Goal: Transaction & Acquisition: Subscribe to service/newsletter

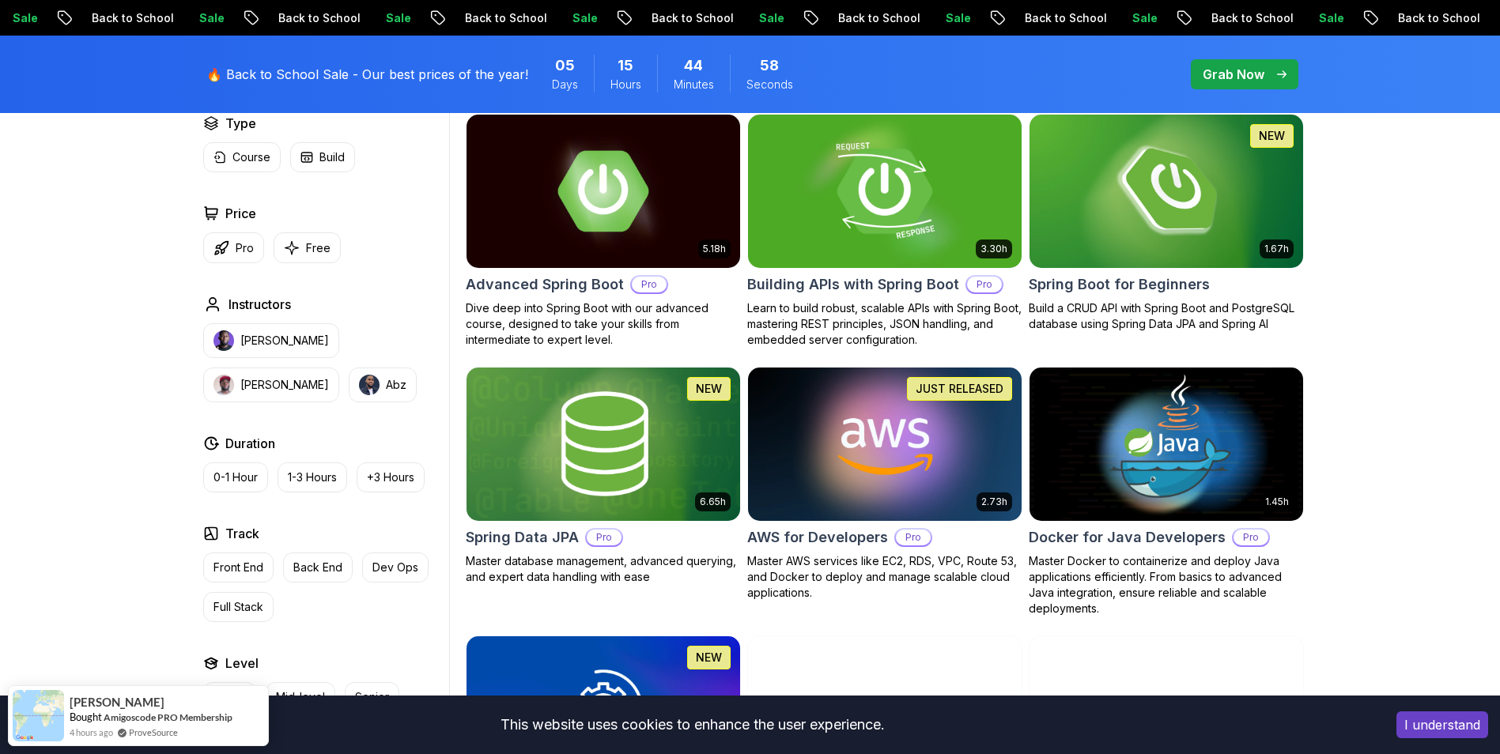
scroll to position [633, 0]
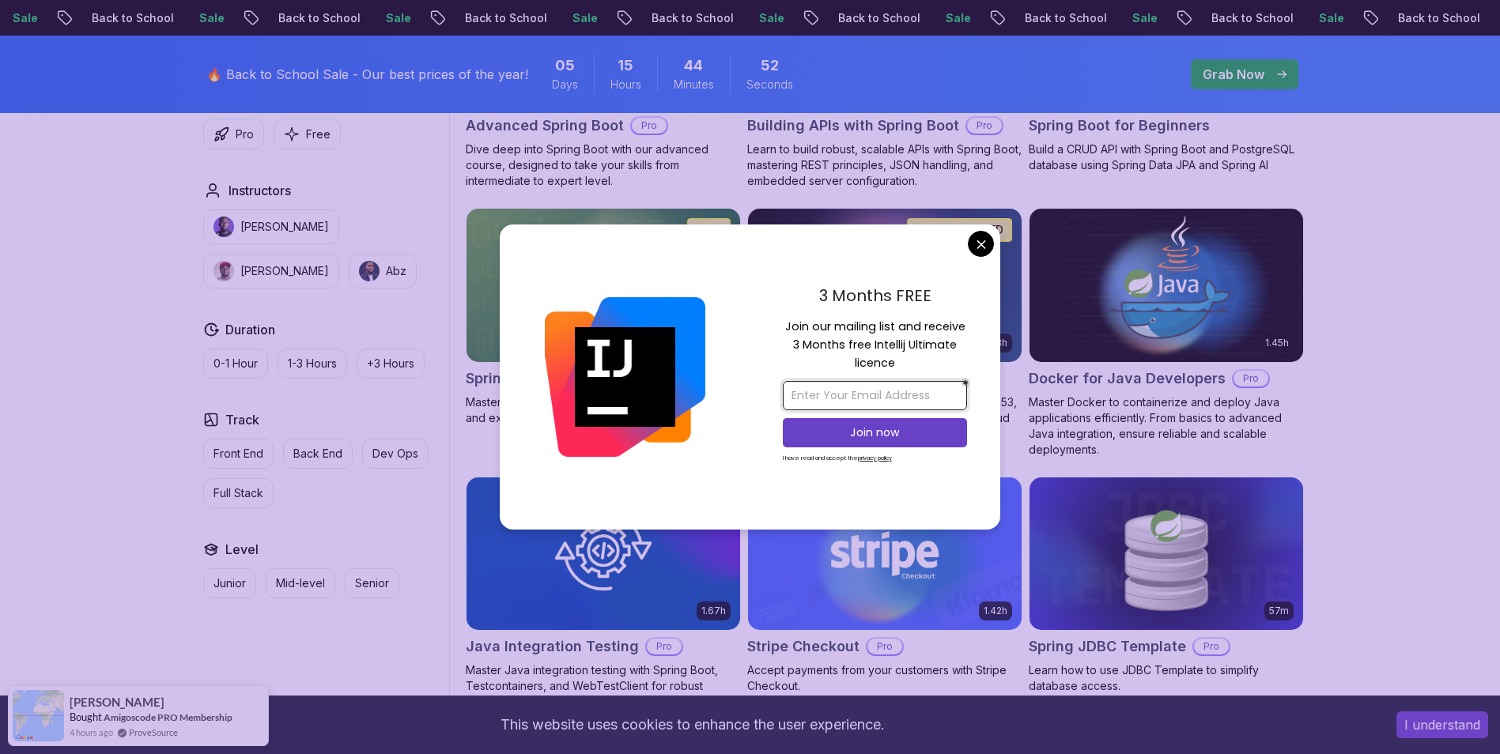
click at [872, 383] on input "email" at bounding box center [875, 395] width 184 height 29
type input "[EMAIL_ADDRESS][DOMAIN_NAME]"
click at [878, 444] on button "Join now" at bounding box center [875, 432] width 184 height 29
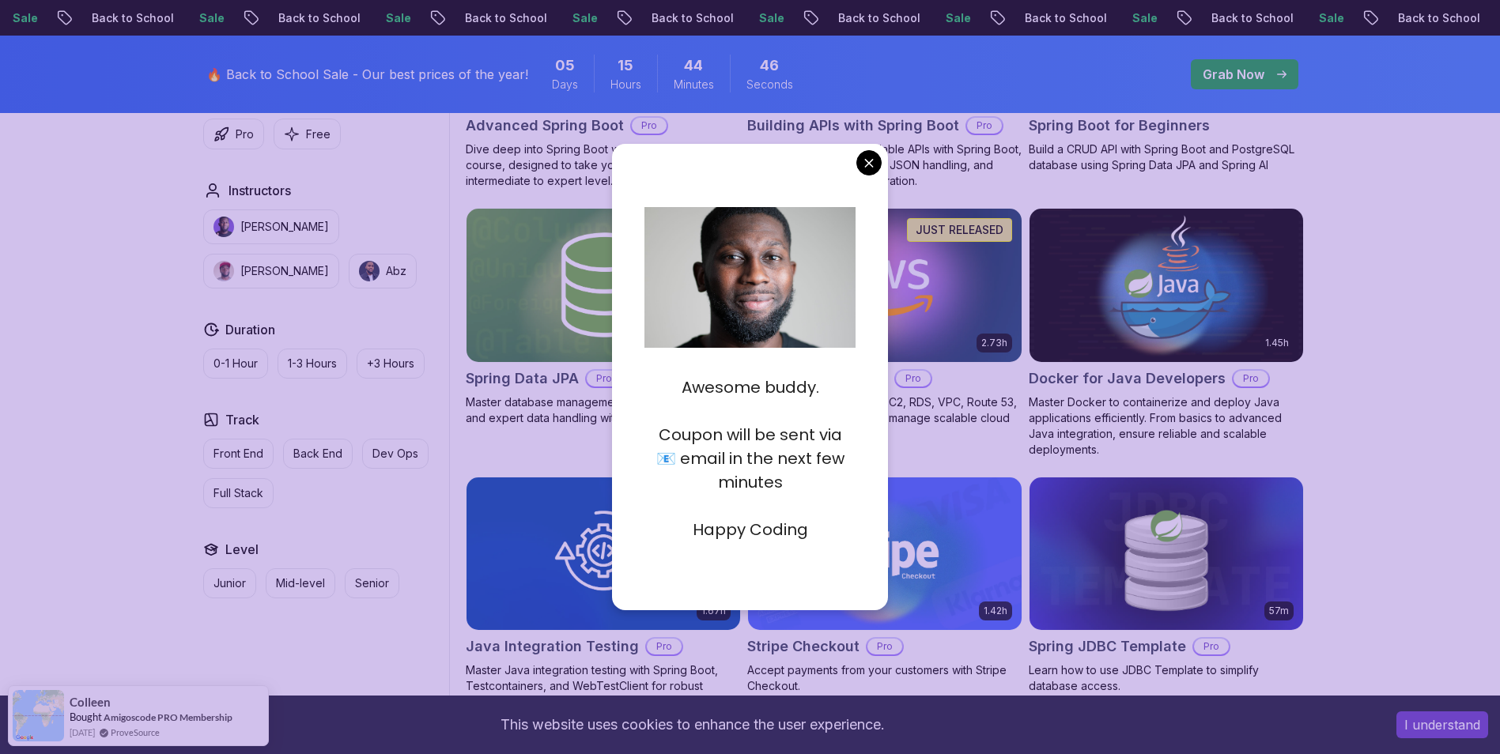
click at [874, 162] on body "Sale Back to School Sale Back to School Sale Back to School Sale Back to School…" at bounding box center [750, 714] width 1500 height 2695
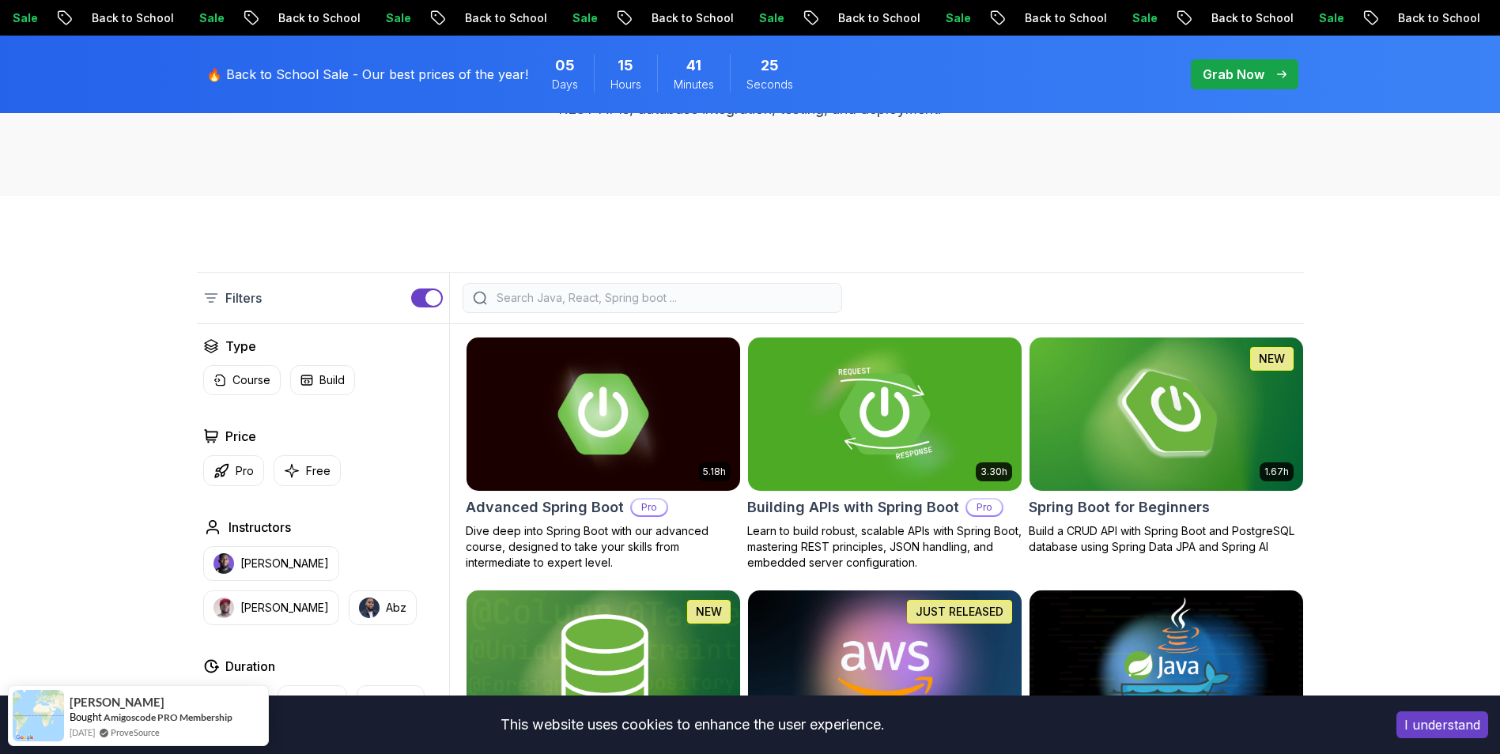
scroll to position [395, 0]
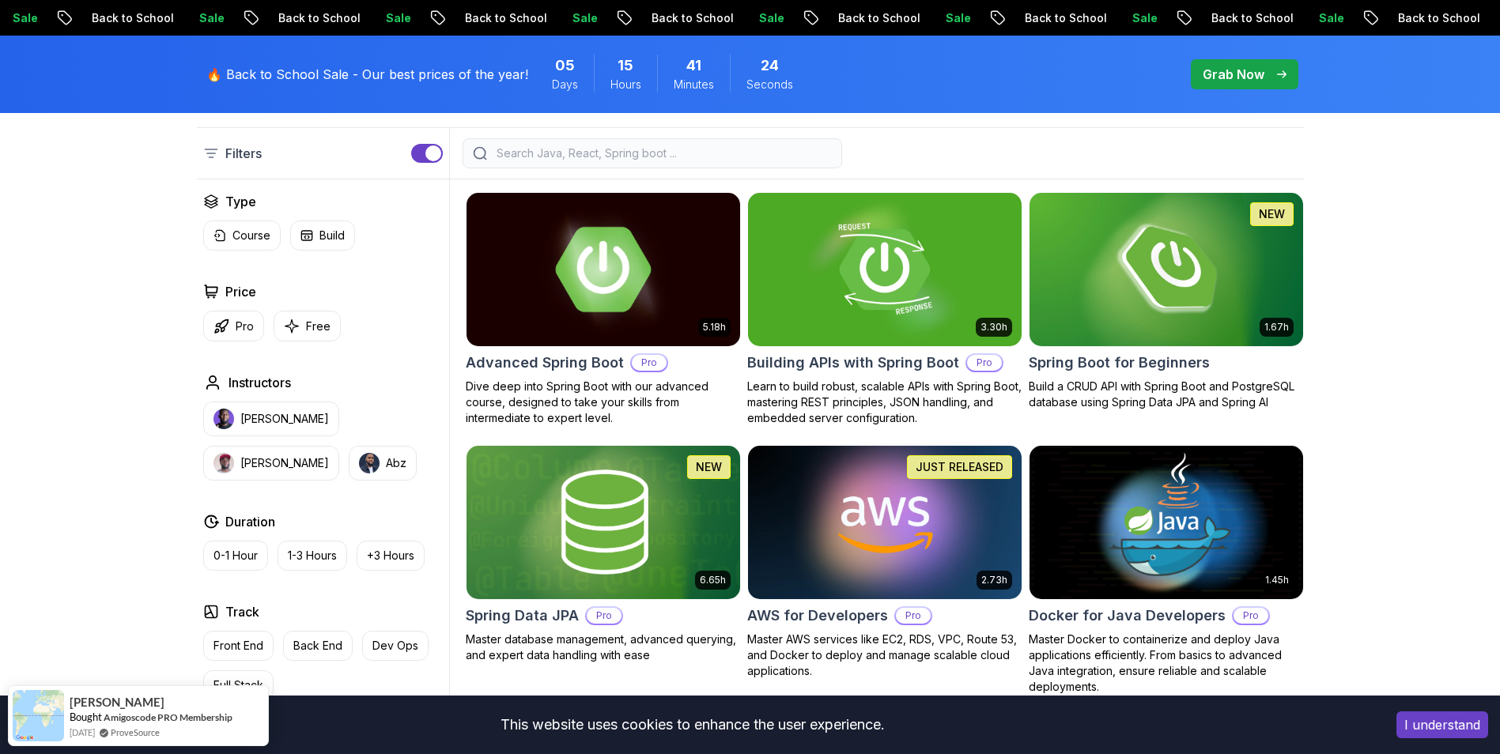
click at [615, 278] on img at bounding box center [602, 269] width 287 height 161
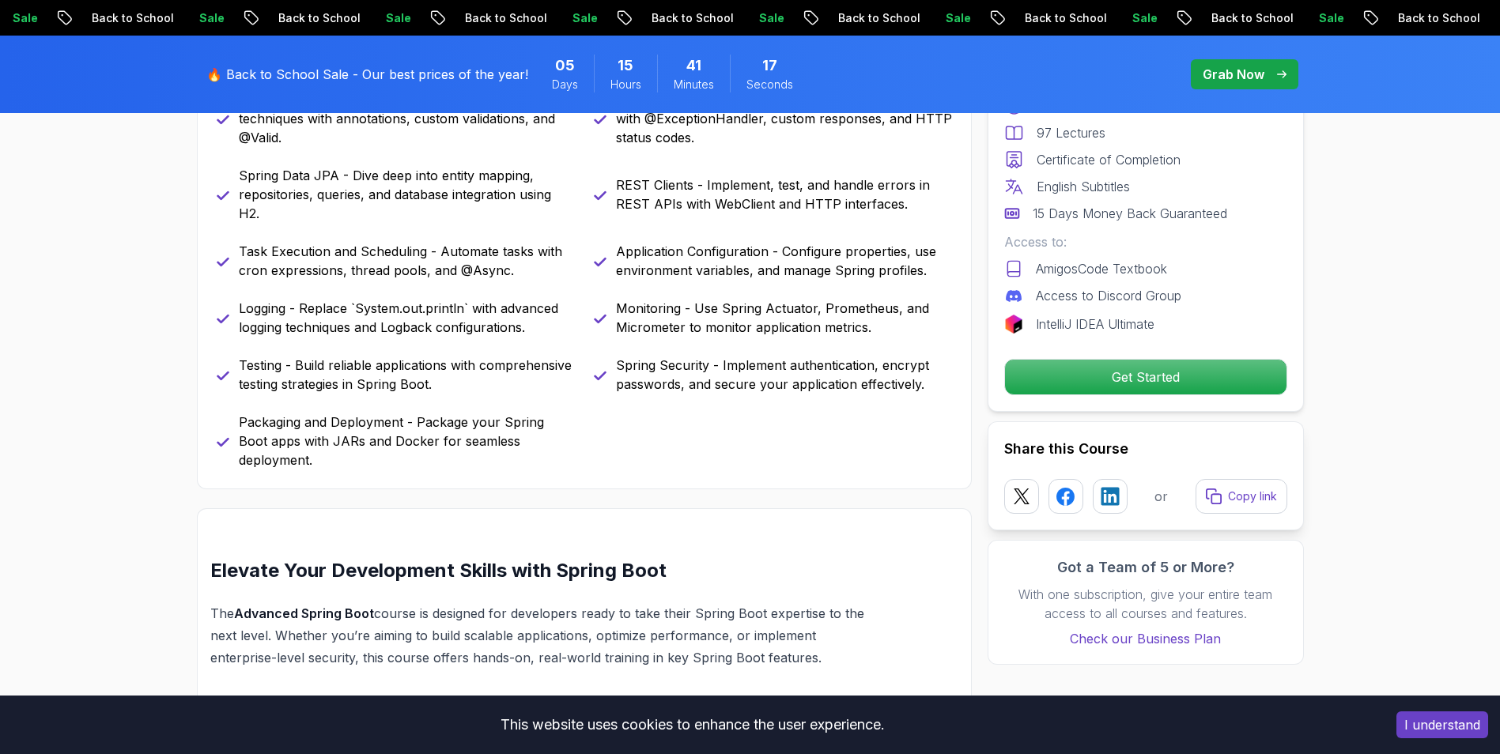
scroll to position [870, 0]
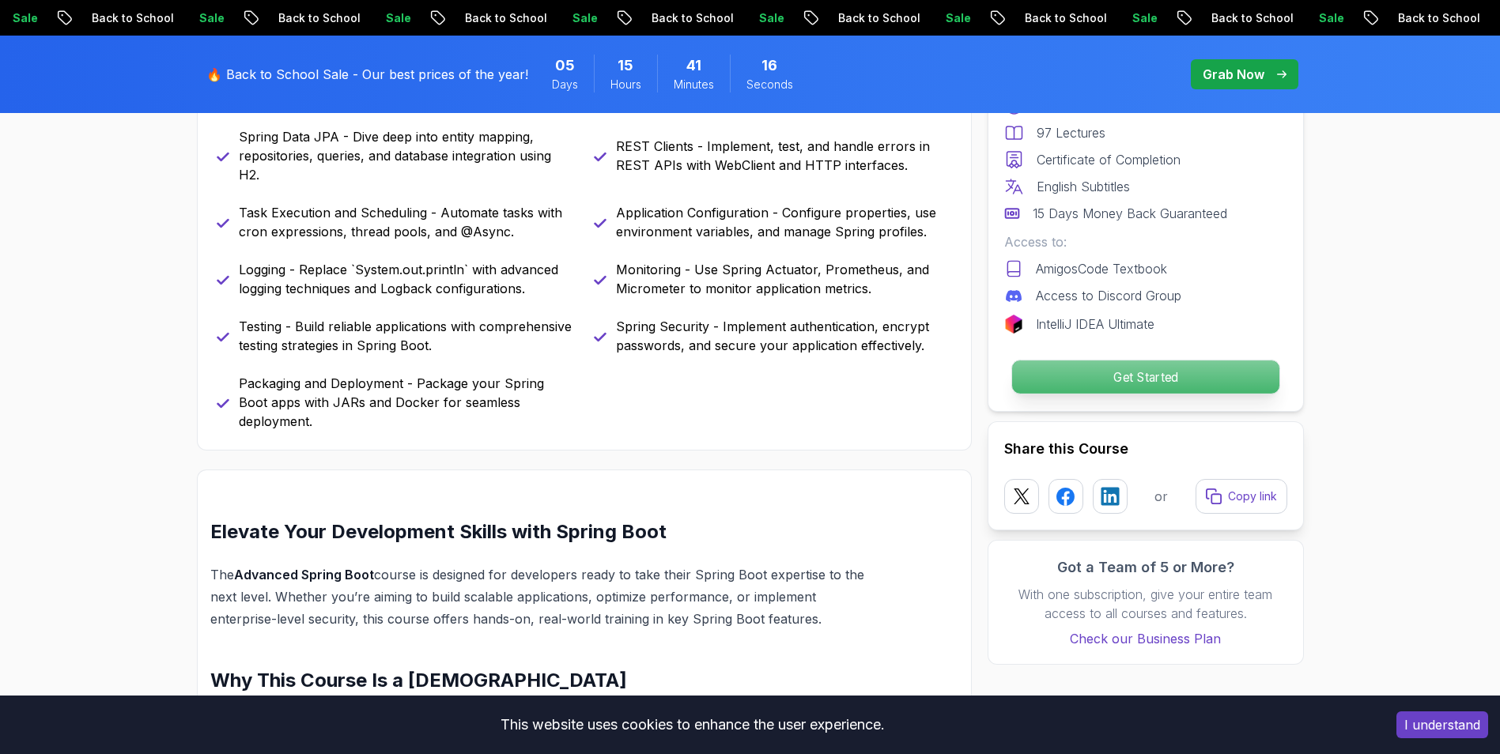
click at [1071, 373] on p "Get Started" at bounding box center [1144, 377] width 267 height 33
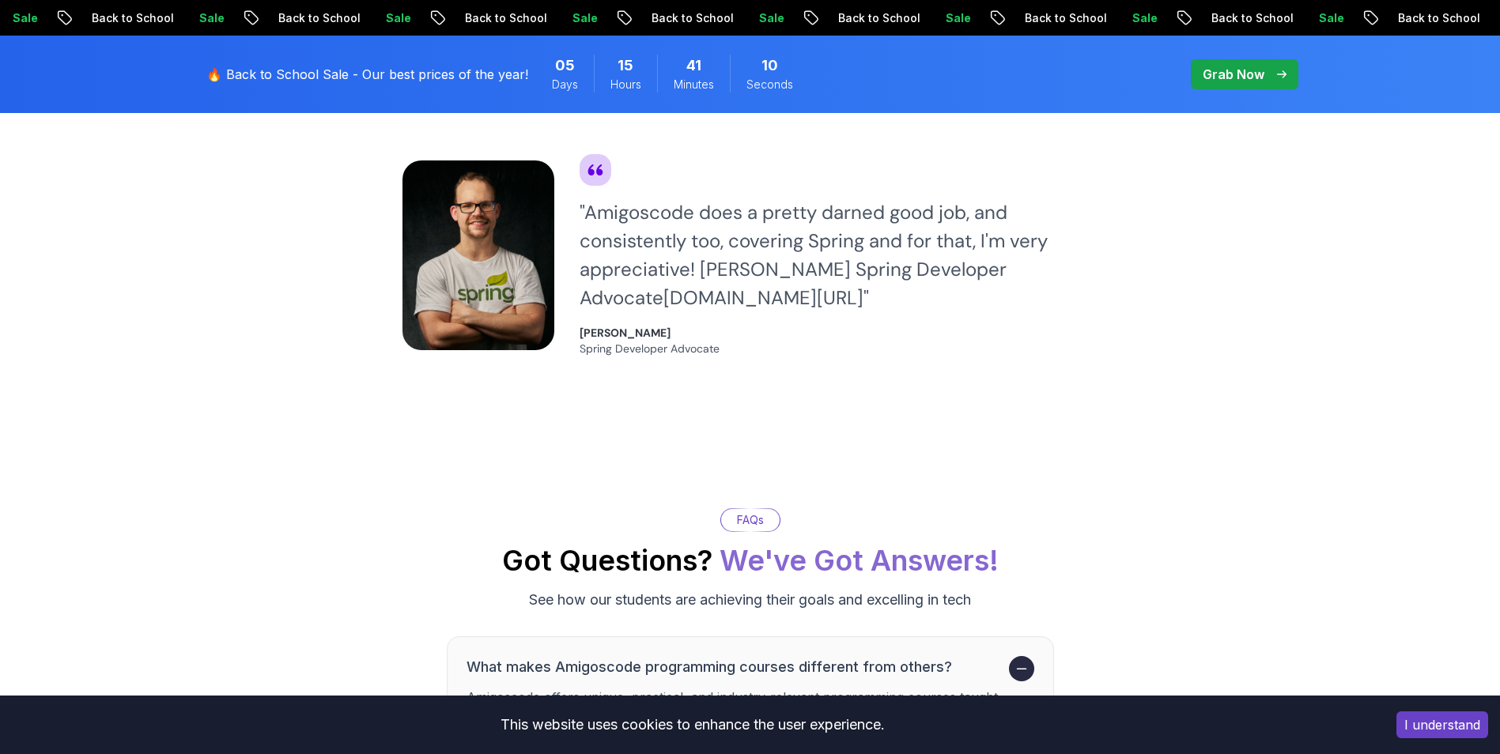
scroll to position [4636, 0]
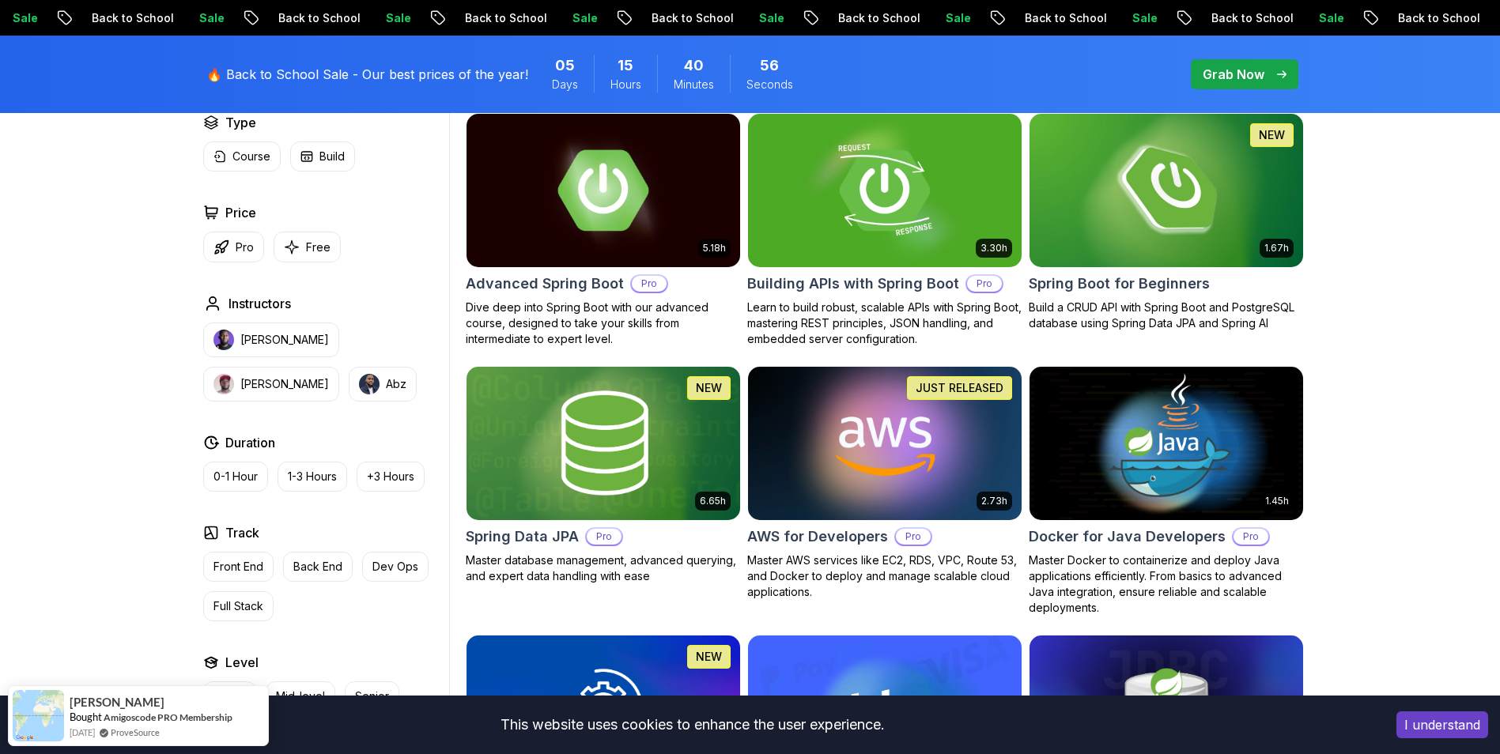
scroll to position [158, 0]
